Goal: Information Seeking & Learning: Learn about a topic

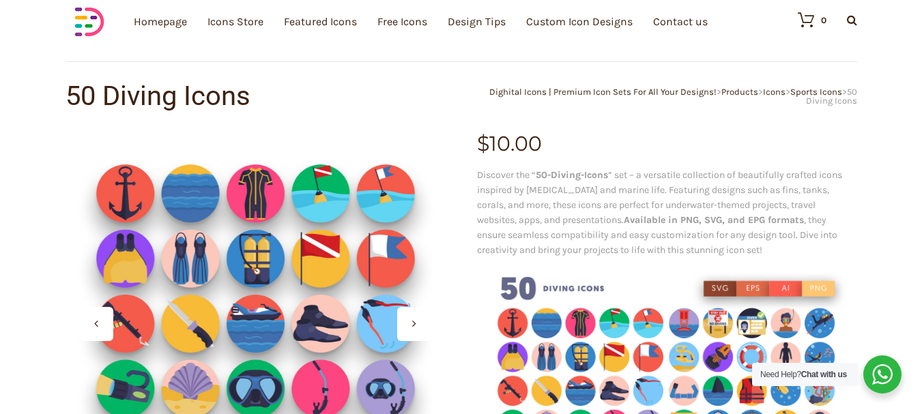
scroll to position [68, 0]
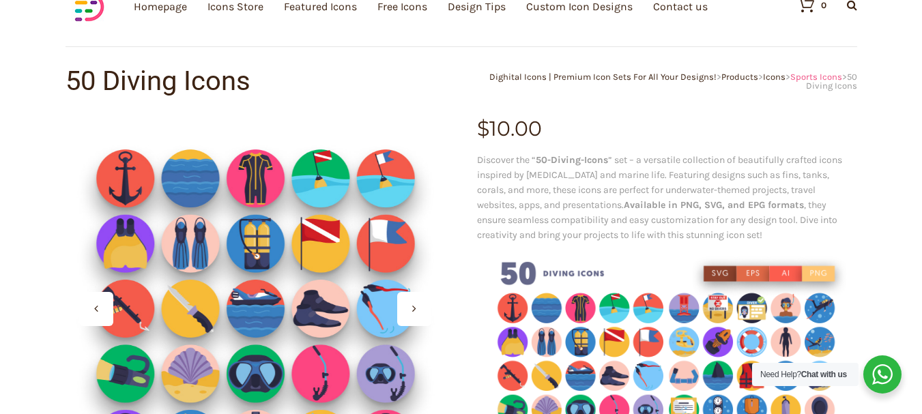
click at [804, 78] on span "Sports Icons" at bounding box center [816, 77] width 52 height 10
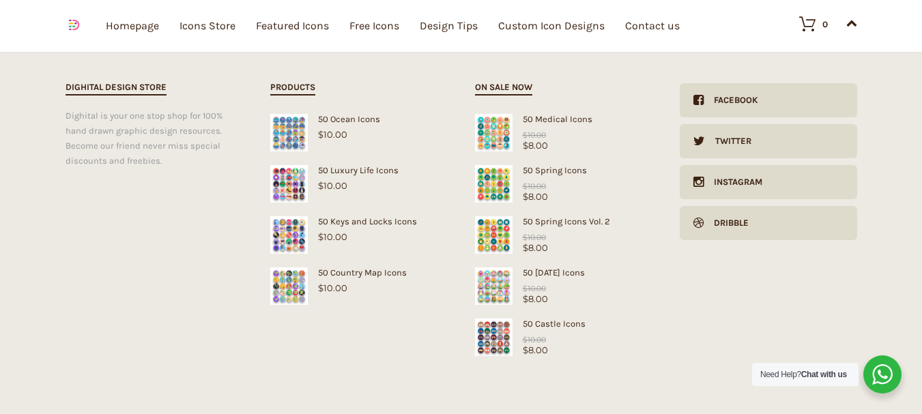
scroll to position [1359, 0]
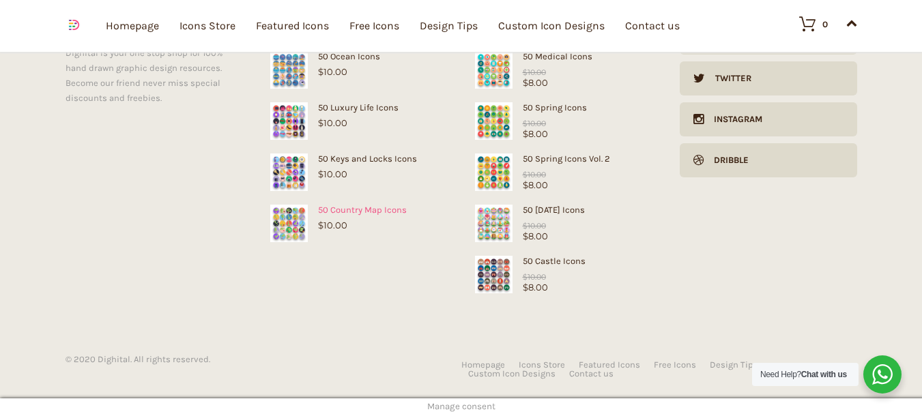
click at [304, 225] on img at bounding box center [289, 224] width 38 height 38
